Goal: Transaction & Acquisition: Purchase product/service

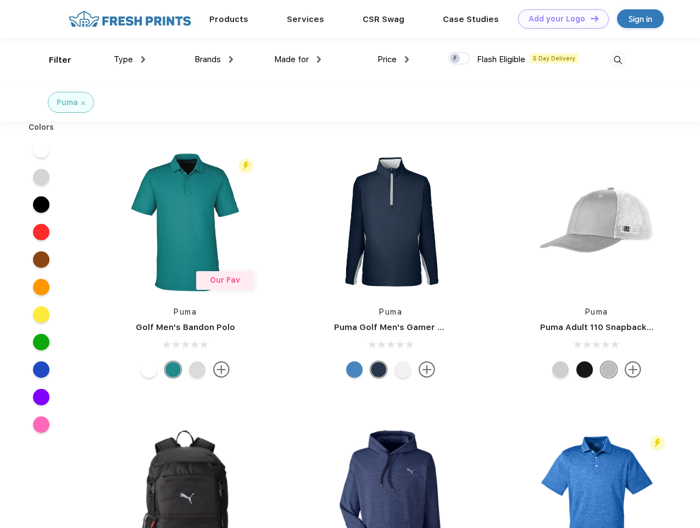
scroll to position [1, 0]
click at [560, 19] on link "Add your Logo Design Tool" at bounding box center [563, 18] width 91 height 19
click at [0, 0] on div "Design Tool" at bounding box center [0, 0] width 0 height 0
click at [590, 18] on link "Add your Logo Design Tool" at bounding box center [563, 18] width 91 height 19
click at [53, 60] on div "Filter" at bounding box center [60, 60] width 23 height 13
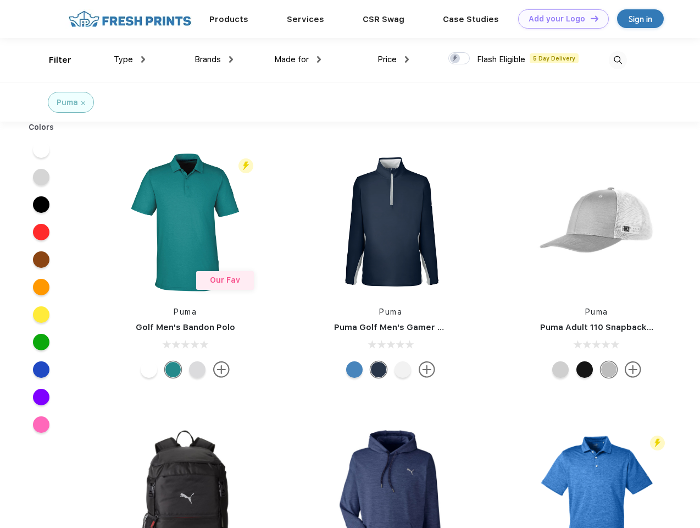
click at [130, 59] on span "Type" at bounding box center [123, 59] width 19 height 10
click at [214, 59] on span "Brands" at bounding box center [208, 59] width 26 height 10
click at [298, 59] on span "Made for" at bounding box center [291, 59] width 35 height 10
click at [394, 59] on span "Price" at bounding box center [387, 59] width 19 height 10
click at [459, 59] on div at bounding box center [459, 58] width 21 height 12
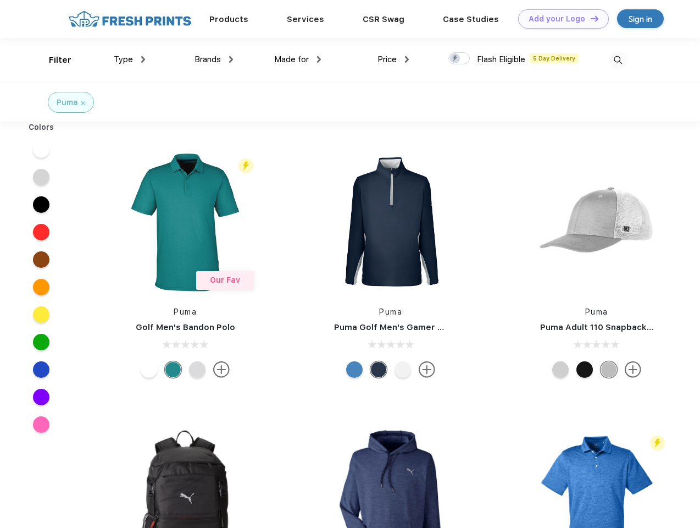
click at [456, 59] on input "checkbox" at bounding box center [452, 55] width 7 height 7
click at [618, 60] on img at bounding box center [618, 60] width 18 height 18
